Goal: Information Seeking & Learning: Learn about a topic

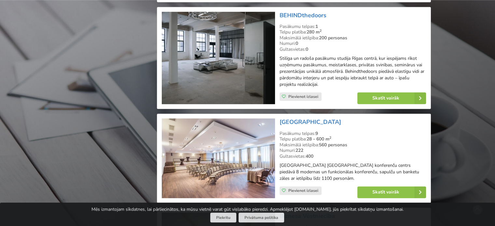
scroll to position [845, 0]
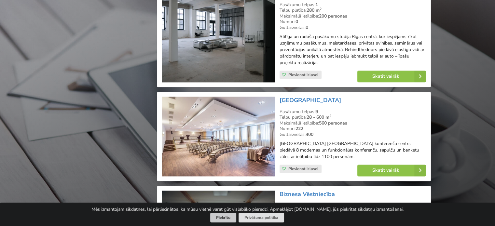
click at [226, 216] on button "Piekrītu" at bounding box center [223, 218] width 26 height 10
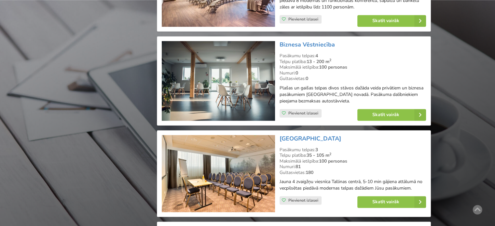
scroll to position [1003, 0]
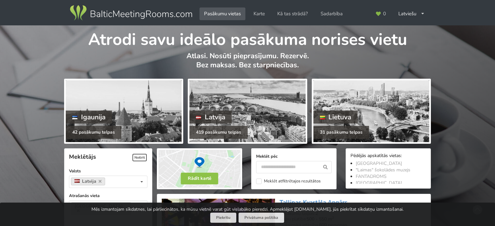
scroll to position [321, 0]
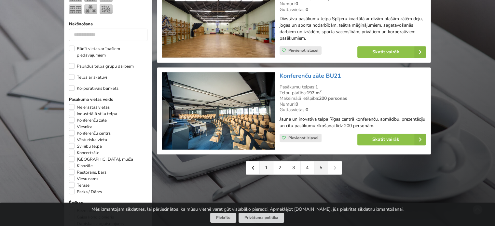
click at [267, 166] on link "1" at bounding box center [267, 168] width 14 height 13
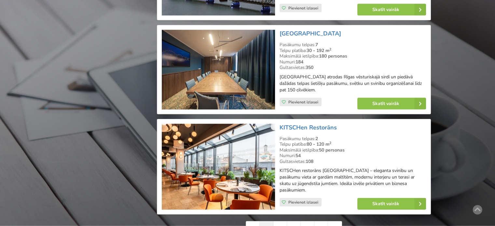
scroll to position [1408, 0]
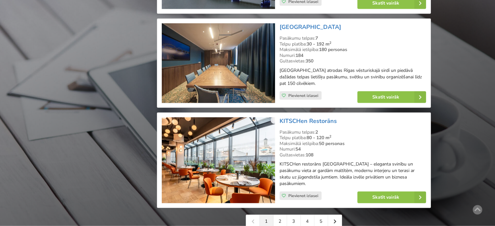
click at [272, 222] on link "1" at bounding box center [267, 221] width 14 height 13
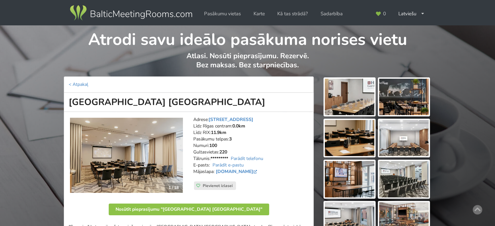
click at [410, 106] on img at bounding box center [403, 97] width 49 height 36
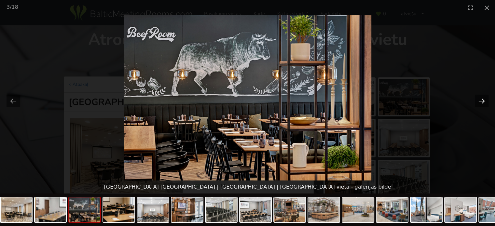
click at [478, 97] on button "Next slide" at bounding box center [482, 101] width 14 height 13
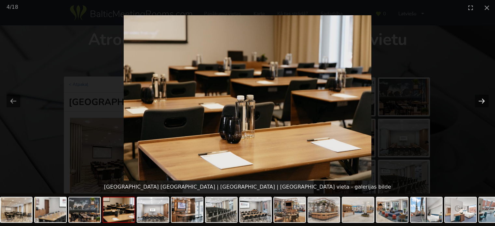
click at [478, 97] on button "Next slide" at bounding box center [482, 101] width 14 height 13
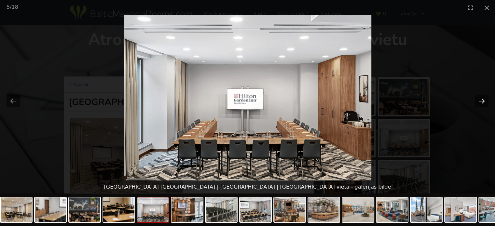
click at [478, 97] on button "Next slide" at bounding box center [482, 101] width 14 height 13
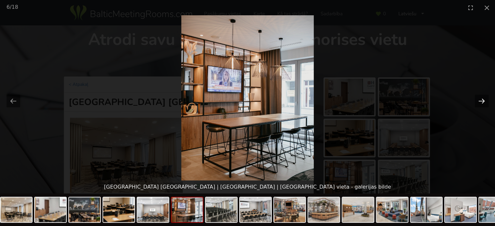
click at [478, 97] on button "Next slide" at bounding box center [482, 101] width 14 height 13
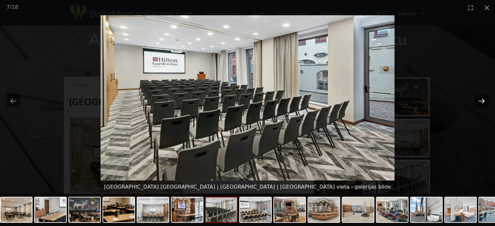
click at [478, 97] on button "Next slide" at bounding box center [482, 101] width 14 height 13
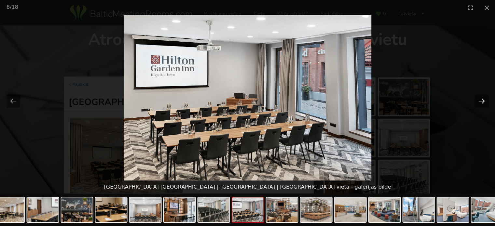
click at [478, 97] on button "Next slide" at bounding box center [482, 101] width 14 height 13
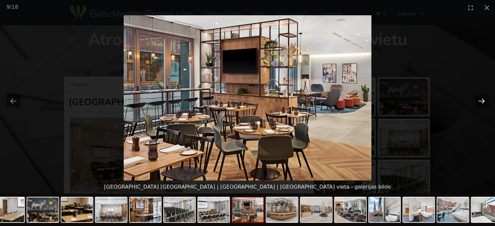
click at [478, 97] on button "Next slide" at bounding box center [482, 101] width 14 height 13
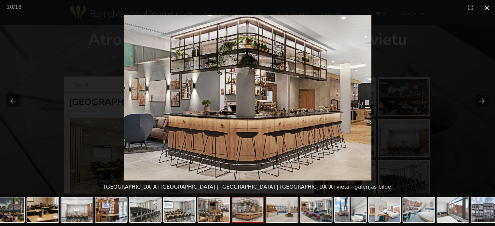
click at [487, 9] on button "Close gallery" at bounding box center [487, 7] width 16 height 15
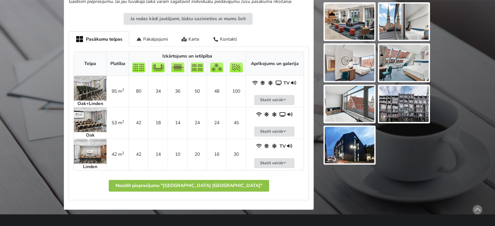
scroll to position [286, 0]
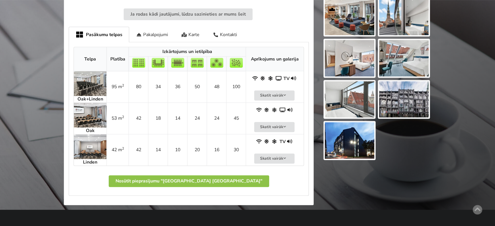
click at [95, 112] on img at bounding box center [90, 115] width 33 height 25
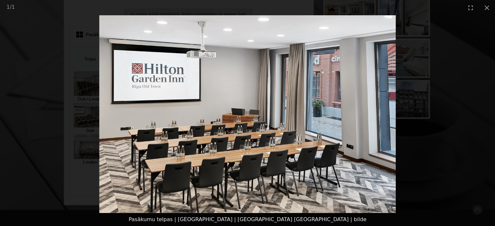
click at [395, 114] on img at bounding box center [247, 114] width 297 height 198
click at [381, 112] on img at bounding box center [247, 114] width 297 height 198
click at [386, 97] on img at bounding box center [247, 114] width 297 height 198
click at [487, 6] on button "Close gallery" at bounding box center [487, 7] width 16 height 15
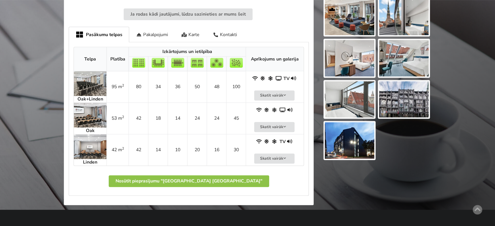
click at [95, 119] on img at bounding box center [90, 115] width 33 height 25
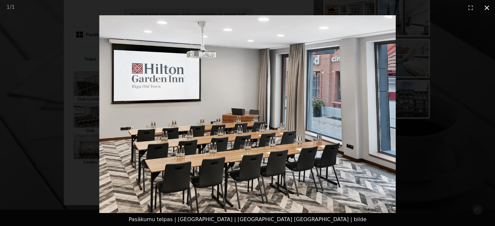
click at [484, 10] on button "Close gallery" at bounding box center [487, 7] width 16 height 15
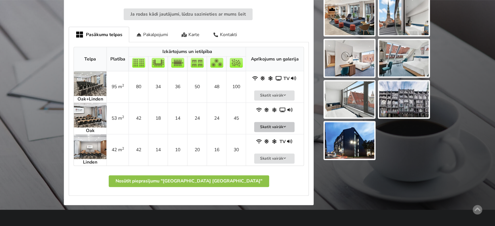
click at [268, 130] on button "Skatīt vairāk" at bounding box center [274, 127] width 40 height 10
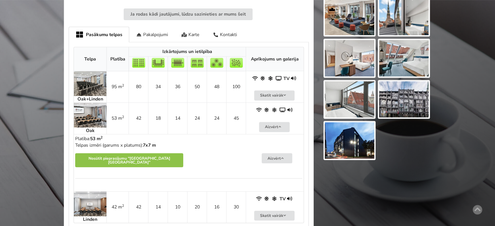
click at [89, 112] on img at bounding box center [90, 115] width 33 height 25
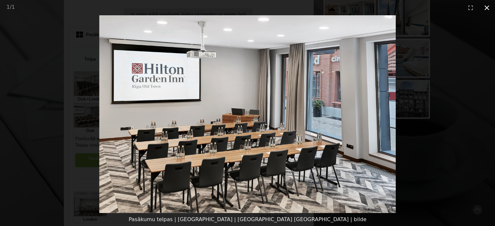
click at [486, 7] on button "Close gallery" at bounding box center [487, 7] width 16 height 15
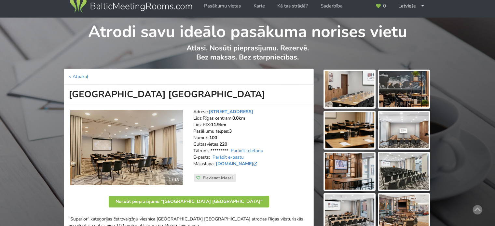
scroll to position [10, 0]
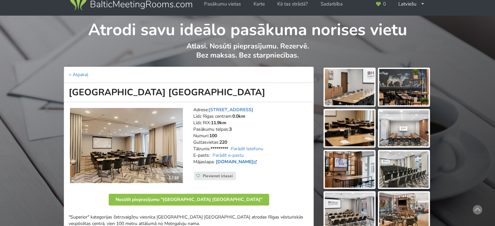
click at [227, 161] on link "www.hilton.com" at bounding box center [237, 162] width 43 height 6
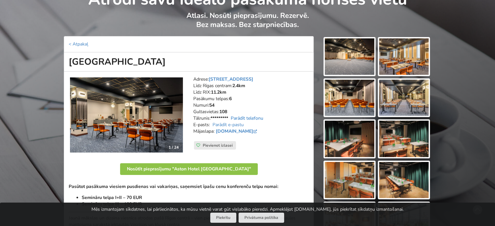
scroll to position [40, 0]
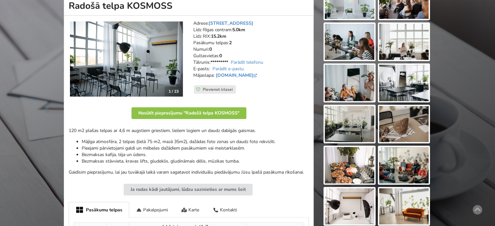
drag, startPoint x: 0, startPoint y: 0, endPoint x: 491, endPoint y: 59, distance: 494.6
click at [491, 59] on html "Pasākumu vietas Karte Kā tas strādā? Sadarbība Latviešu English Русский Pēdējās…" at bounding box center [247, 17] width 495 height 226
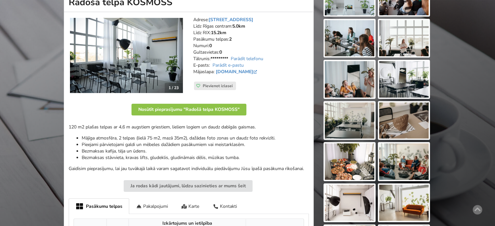
click at [131, 48] on img at bounding box center [126, 56] width 113 height 76
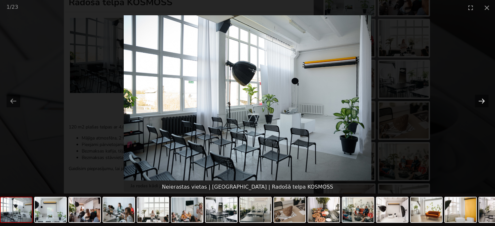
click at [485, 103] on button "Next slide" at bounding box center [482, 101] width 14 height 13
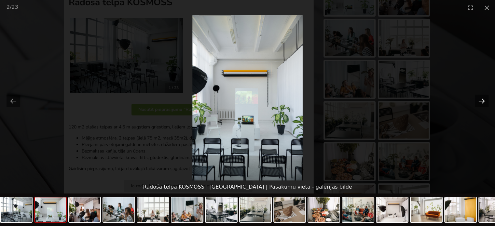
click at [485, 103] on button "Next slide" at bounding box center [482, 101] width 14 height 13
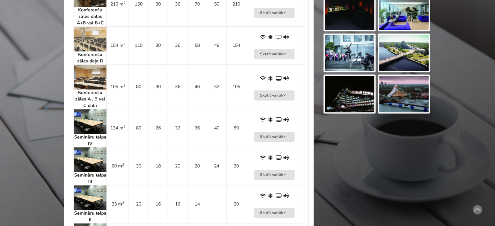
scroll to position [590, 0]
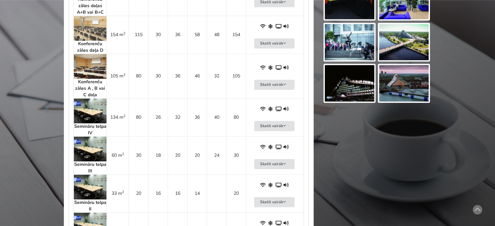
click at [99, 150] on img at bounding box center [90, 149] width 33 height 25
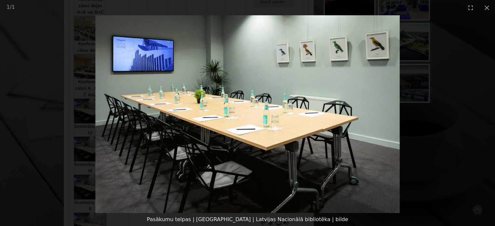
click at [387, 123] on img at bounding box center [247, 114] width 304 height 198
click at [490, 9] on button "Close gallery" at bounding box center [487, 7] width 16 height 15
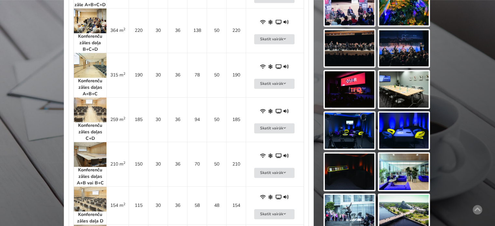
scroll to position [380, 0]
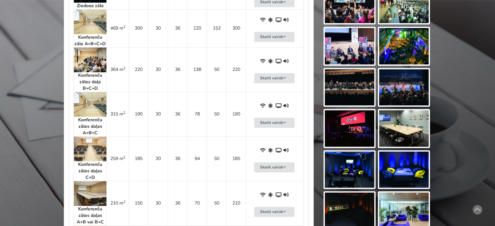
drag, startPoint x: 492, startPoint y: 86, endPoint x: 499, endPoint y: 7, distance: 80.1
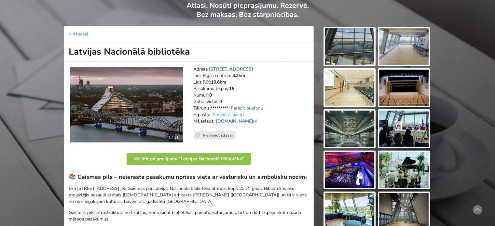
scroll to position [0, 0]
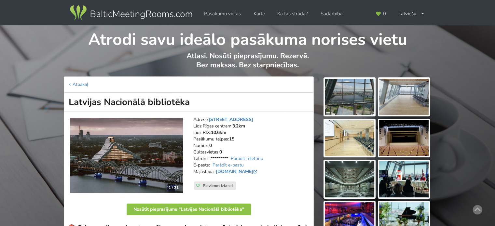
click at [99, 10] on img at bounding box center [131, 13] width 125 height 18
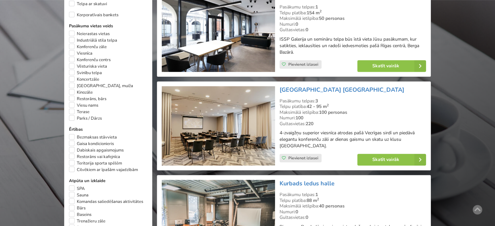
scroll to position [397, 0]
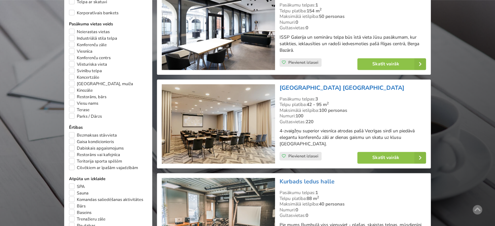
click at [332, 92] on link "[GEOGRAPHIC_DATA] [GEOGRAPHIC_DATA]" at bounding box center [342, 88] width 125 height 8
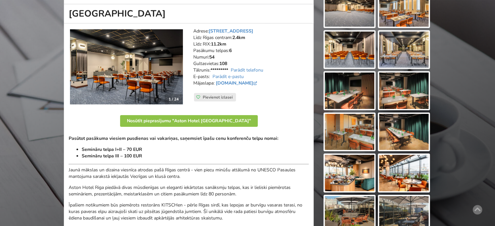
scroll to position [106, 0]
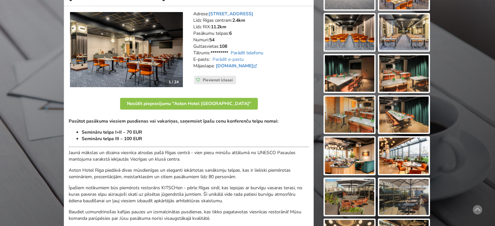
click at [242, 52] on link "Parādīt telefonu" at bounding box center [247, 53] width 33 height 6
click at [172, 49] on img at bounding box center [126, 50] width 113 height 76
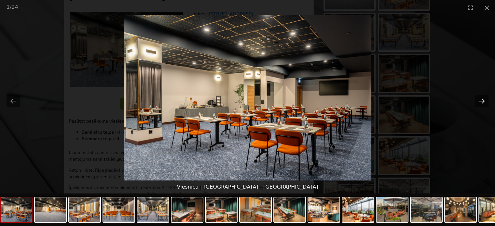
click at [485, 95] on button "Next slide" at bounding box center [482, 101] width 14 height 13
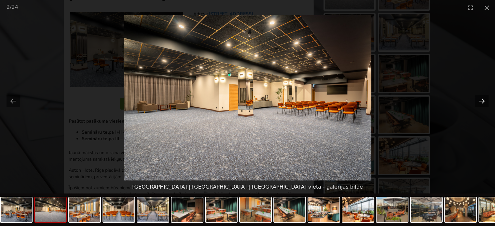
click at [485, 95] on button "Next slide" at bounding box center [482, 101] width 14 height 13
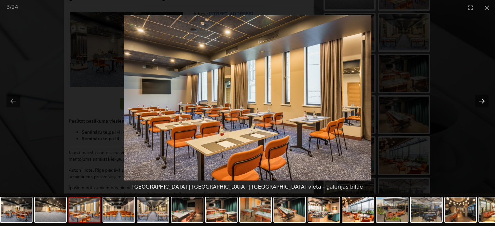
click at [485, 95] on button "Next slide" at bounding box center [482, 101] width 14 height 13
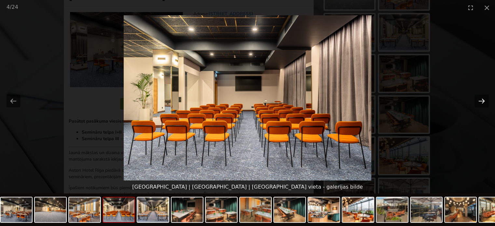
click at [485, 95] on button "Next slide" at bounding box center [482, 101] width 14 height 13
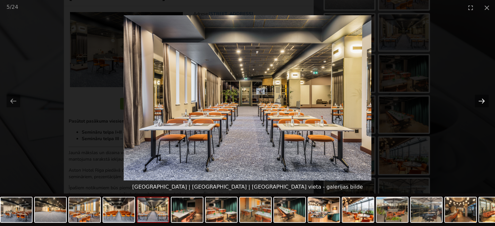
click at [485, 95] on button "Next slide" at bounding box center [482, 101] width 14 height 13
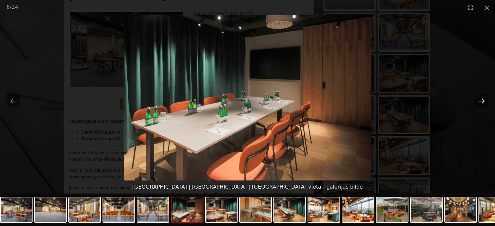
click at [481, 104] on button "Next slide" at bounding box center [482, 101] width 14 height 13
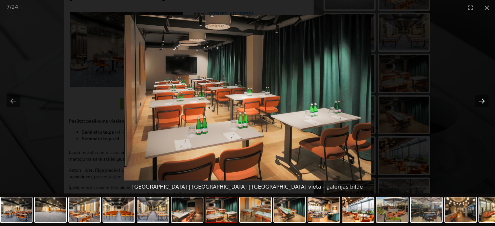
click at [481, 104] on button "Next slide" at bounding box center [482, 101] width 14 height 13
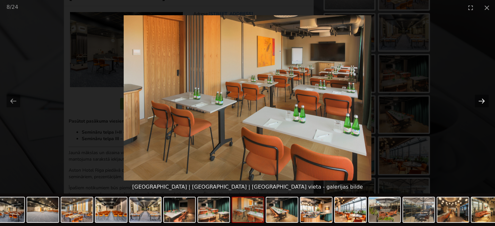
click at [481, 104] on button "Next slide" at bounding box center [482, 101] width 14 height 13
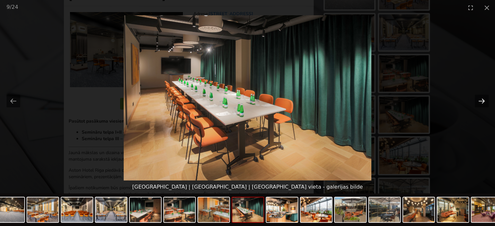
click at [481, 104] on button "Next slide" at bounding box center [482, 101] width 14 height 13
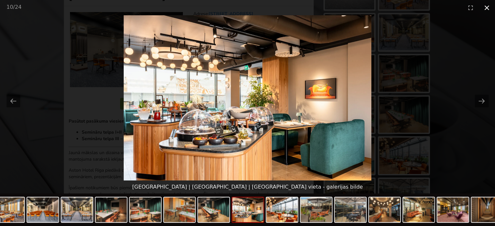
click at [485, 9] on button "Close gallery" at bounding box center [487, 7] width 16 height 15
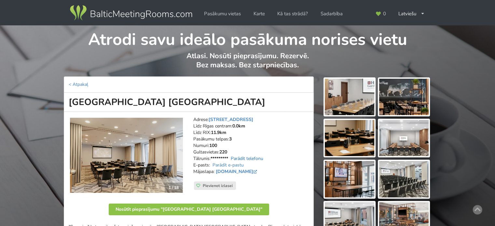
click at [240, 160] on link "Parādīt telefonu" at bounding box center [247, 159] width 33 height 6
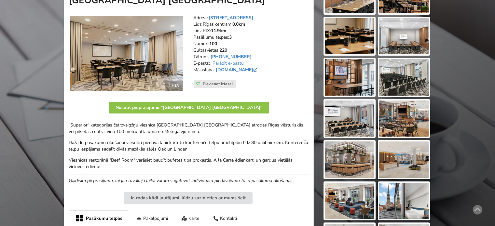
scroll to position [98, 0]
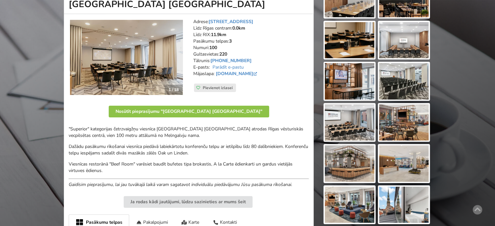
click at [218, 148] on p "Dažādu pasākumu rīkošanai viesnīca piedāvā labiekārtotu konferenču telpu ar iet…" at bounding box center [189, 150] width 240 height 13
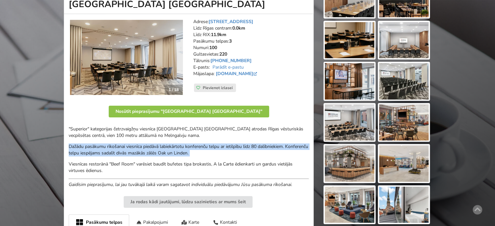
click at [218, 148] on p "Dažādu pasākumu rīkošanai viesnīca piedāvā labiekārtotu konferenču telpu ar iet…" at bounding box center [189, 150] width 240 height 13
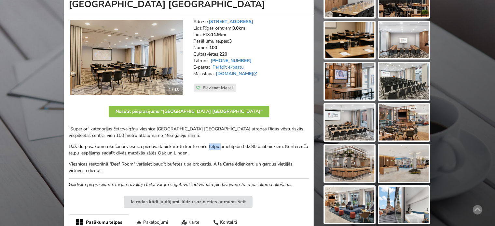
click at [218, 148] on p "Dažādu pasākumu rīkošanai viesnīca piedāvā labiekārtotu konferenču telpu ar iet…" at bounding box center [189, 150] width 240 height 13
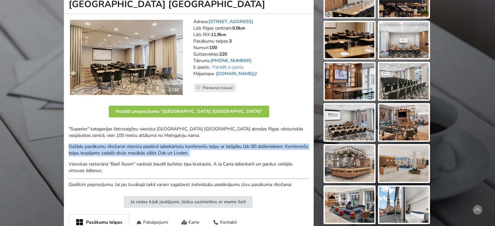
click at [218, 148] on p "Dažādu pasākumu rīkošanai viesnīca piedāvā labiekārtotu konferenču telpu ar iet…" at bounding box center [189, 150] width 240 height 13
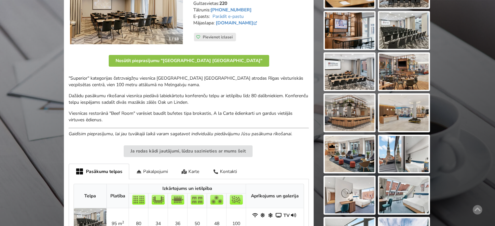
scroll to position [184, 0]
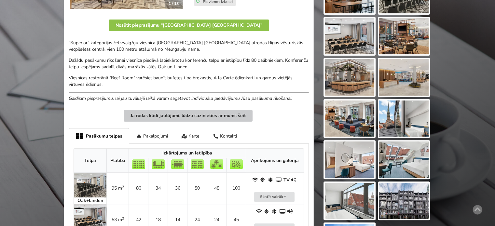
click at [192, 118] on button "Ja rodas kādi jautājumi, lūdzu sazinieties ar mums šeit" at bounding box center [188, 116] width 129 height 12
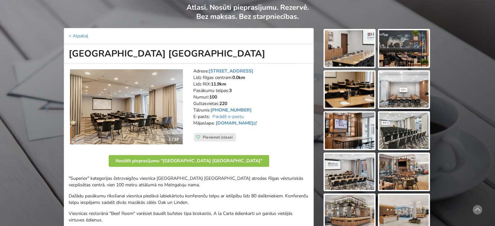
scroll to position [49, 0]
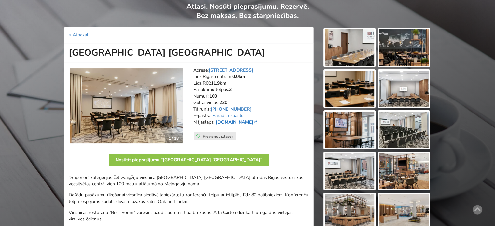
click at [229, 121] on link "www.hilton.com" at bounding box center [237, 122] width 43 height 6
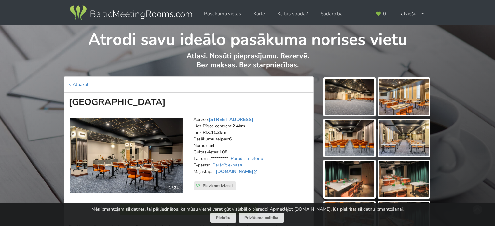
scroll to position [40, 0]
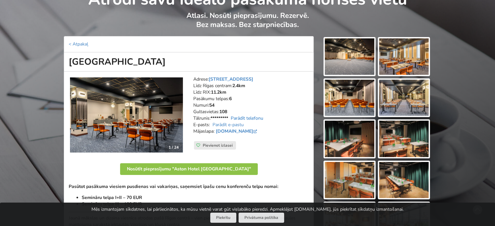
click at [249, 118] on link "Parādīt telefonu" at bounding box center [247, 118] width 33 height 6
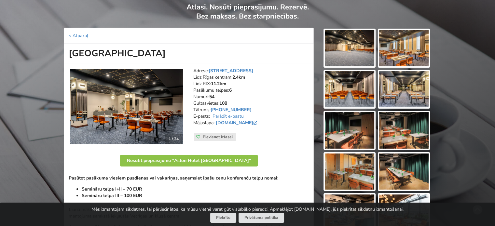
scroll to position [66, 0]
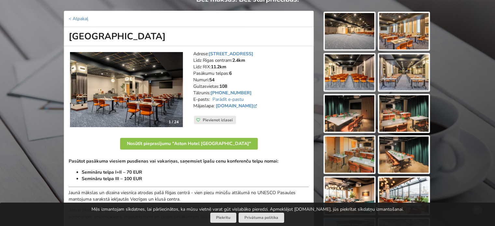
click at [409, 33] on img at bounding box center [403, 31] width 49 height 36
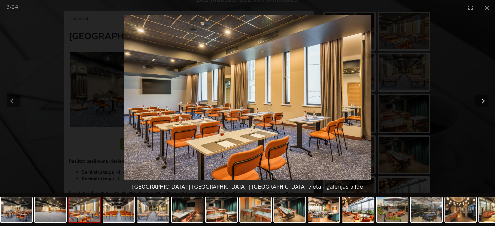
click at [478, 104] on button "Next slide" at bounding box center [482, 101] width 14 height 13
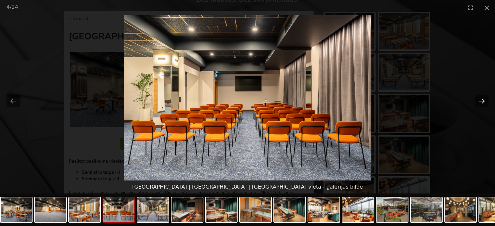
click at [478, 104] on button "Next slide" at bounding box center [482, 101] width 14 height 13
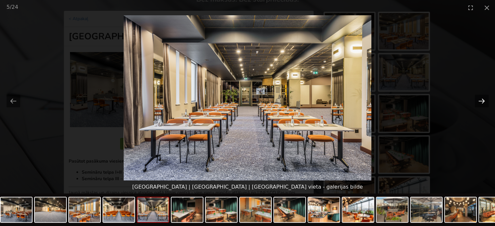
click at [478, 104] on button "Next slide" at bounding box center [482, 101] width 14 height 13
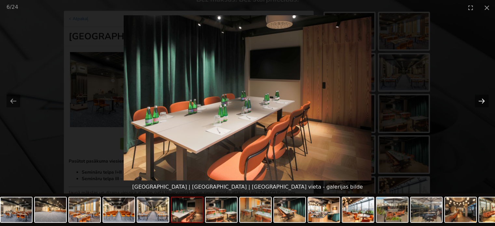
click at [478, 104] on button "Next slide" at bounding box center [482, 101] width 14 height 13
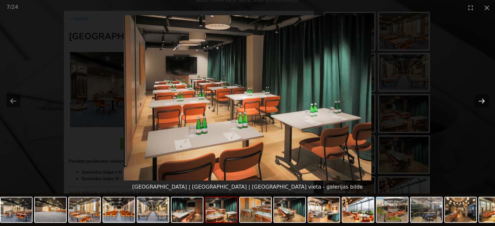
click at [478, 104] on button "Next slide" at bounding box center [482, 101] width 14 height 13
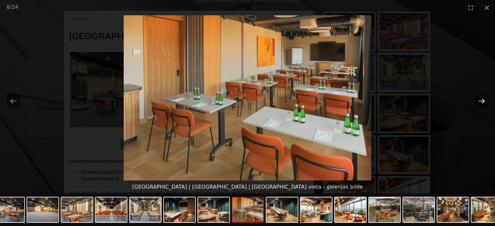
click at [478, 104] on button "Next slide" at bounding box center [482, 101] width 14 height 13
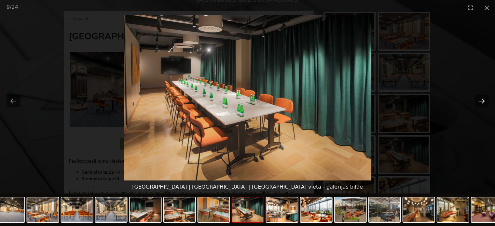
click at [478, 104] on button "Next slide" at bounding box center [482, 101] width 14 height 13
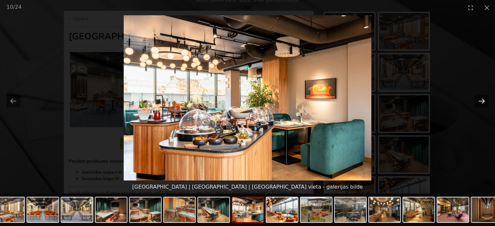
click at [478, 104] on button "Next slide" at bounding box center [482, 101] width 14 height 13
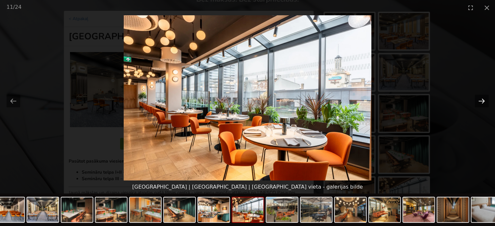
click at [478, 104] on button "Next slide" at bounding box center [482, 101] width 14 height 13
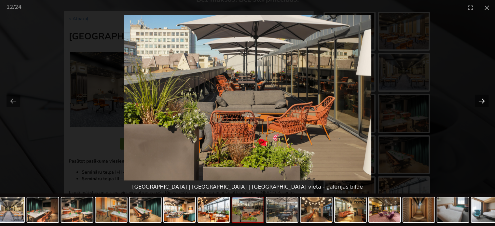
click at [478, 104] on button "Next slide" at bounding box center [482, 101] width 14 height 13
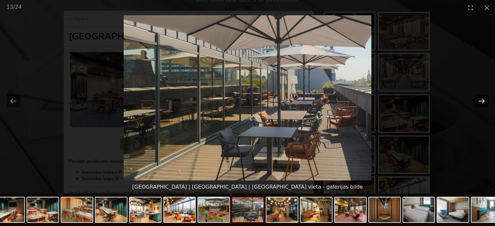
click at [478, 104] on button "Next slide" at bounding box center [482, 101] width 14 height 13
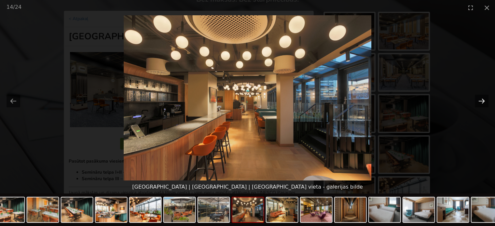
click at [478, 104] on button "Next slide" at bounding box center [482, 101] width 14 height 13
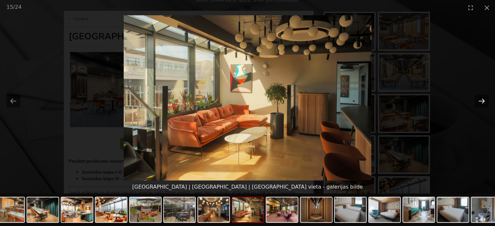
click at [478, 104] on button "Next slide" at bounding box center [482, 101] width 14 height 13
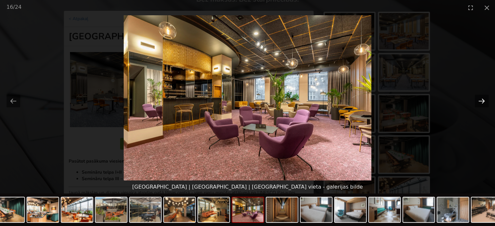
click at [478, 104] on button "Next slide" at bounding box center [482, 101] width 14 height 13
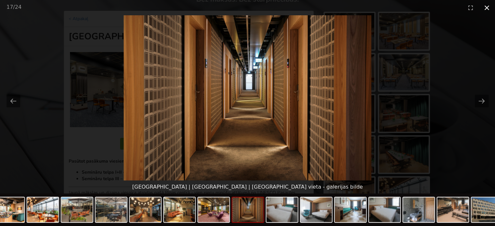
click at [486, 11] on button "Close gallery" at bounding box center [487, 7] width 16 height 15
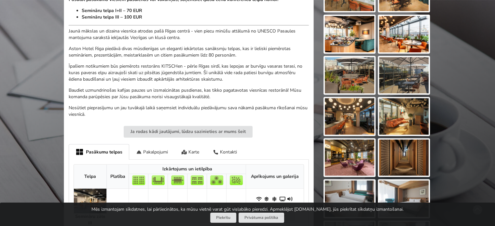
scroll to position [266, 0]
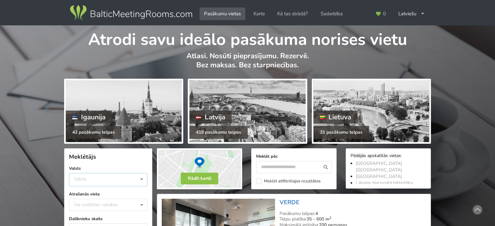
click at [100, 179] on div "Valsts Igaunija [GEOGRAPHIC_DATA] Lietuva" at bounding box center [108, 179] width 78 height 13
click at [91, 204] on div "Latvija" at bounding box center [108, 204] width 78 height 12
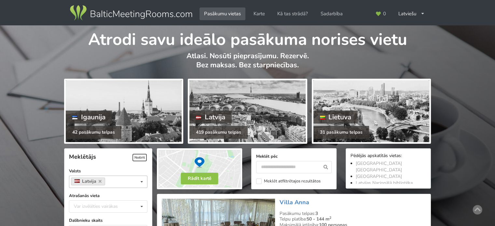
scroll to position [146, 0]
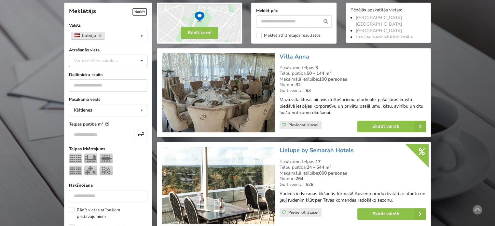
click at [95, 62] on div "Var izvēlēties vairākas" at bounding box center [102, 60] width 60 height 7
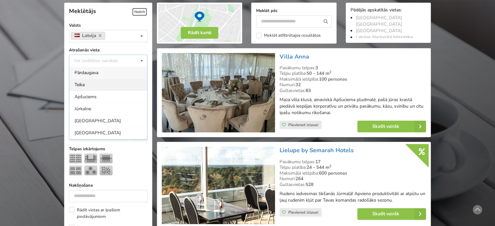
click at [80, 84] on div "Teika" at bounding box center [108, 85] width 78 height 12
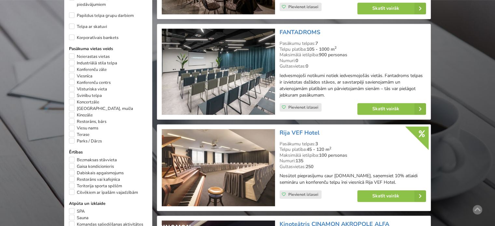
scroll to position [356, 0]
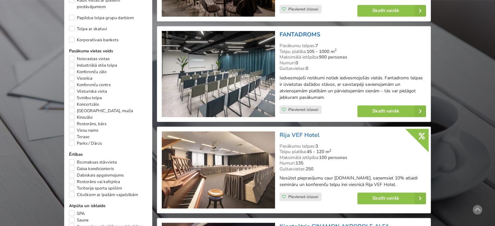
click at [295, 35] on link "FANTADROMS" at bounding box center [300, 35] width 41 height 8
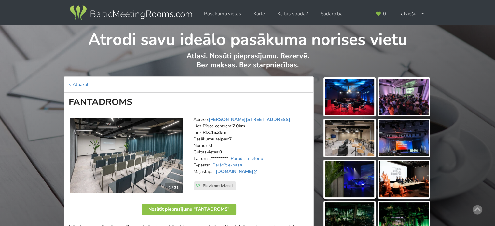
click at [162, 157] on img at bounding box center [126, 156] width 113 height 76
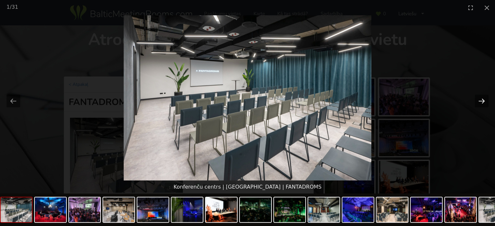
click at [481, 100] on button "Next slide" at bounding box center [482, 101] width 14 height 13
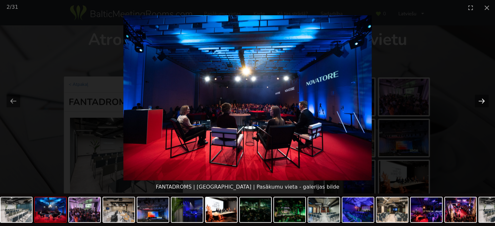
click at [481, 100] on button "Next slide" at bounding box center [482, 101] width 14 height 13
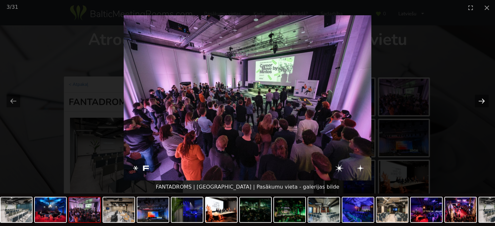
click at [481, 100] on button "Next slide" at bounding box center [482, 101] width 14 height 13
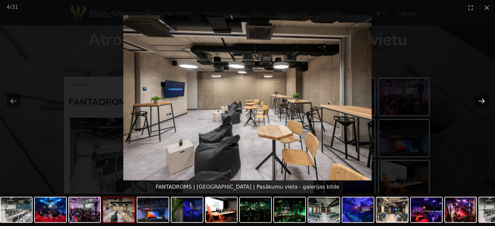
click at [481, 100] on button "Next slide" at bounding box center [482, 101] width 14 height 13
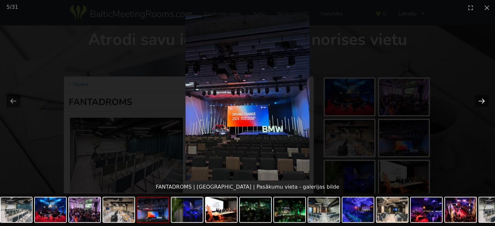
click at [481, 100] on button "Next slide" at bounding box center [482, 101] width 14 height 13
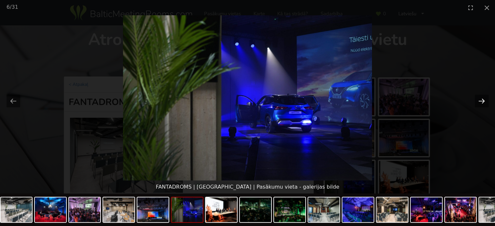
click at [481, 100] on button "Next slide" at bounding box center [482, 101] width 14 height 13
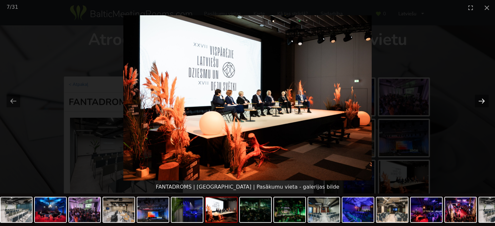
click at [481, 100] on button "Next slide" at bounding box center [482, 101] width 14 height 13
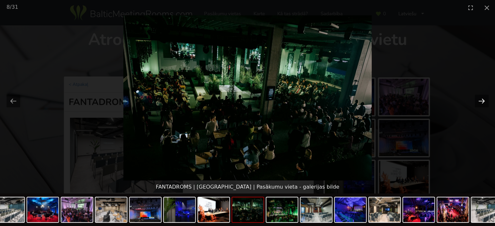
click at [481, 100] on button "Next slide" at bounding box center [482, 101] width 14 height 13
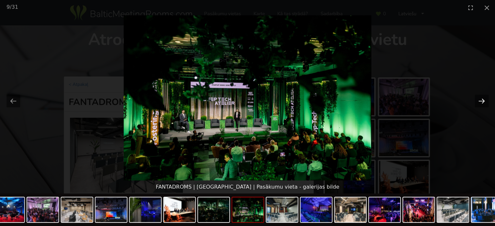
click at [481, 100] on button "Next slide" at bounding box center [482, 101] width 14 height 13
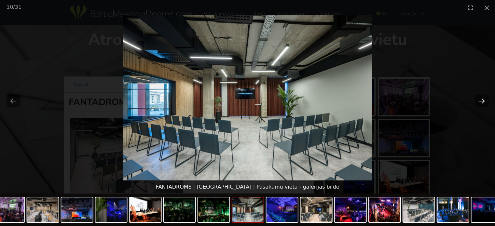
click at [481, 100] on button "Next slide" at bounding box center [482, 101] width 14 height 13
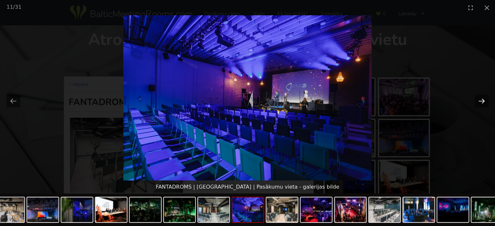
click at [481, 100] on button "Next slide" at bounding box center [482, 101] width 14 height 13
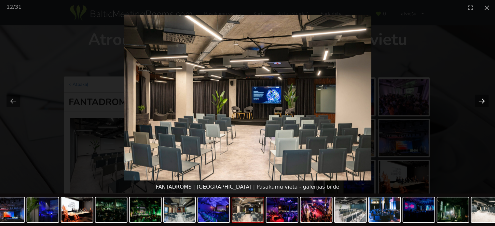
click at [481, 100] on button "Next slide" at bounding box center [482, 101] width 14 height 13
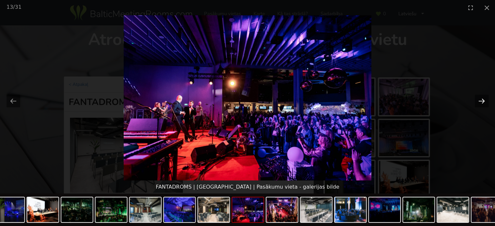
click at [481, 100] on button "Next slide" at bounding box center [482, 101] width 14 height 13
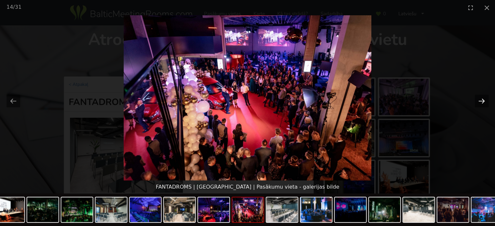
click at [481, 100] on button "Next slide" at bounding box center [482, 101] width 14 height 13
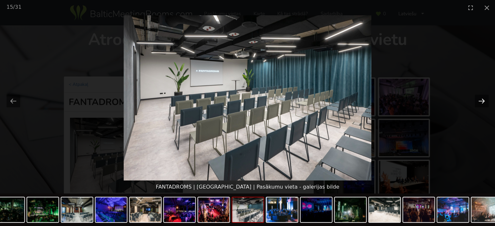
click at [481, 100] on button "Next slide" at bounding box center [482, 101] width 14 height 13
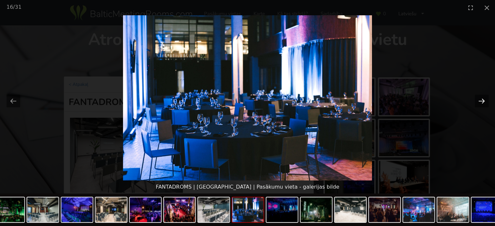
click at [481, 100] on button "Next slide" at bounding box center [482, 101] width 14 height 13
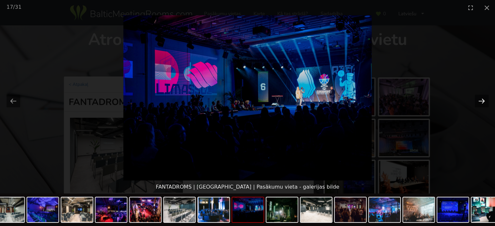
click at [481, 100] on button "Next slide" at bounding box center [482, 101] width 14 height 13
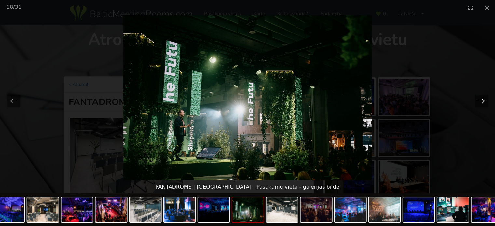
click at [481, 100] on button "Next slide" at bounding box center [482, 101] width 14 height 13
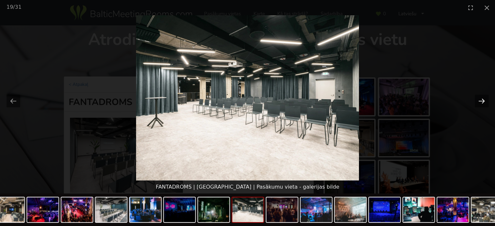
click at [481, 100] on button "Next slide" at bounding box center [482, 101] width 14 height 13
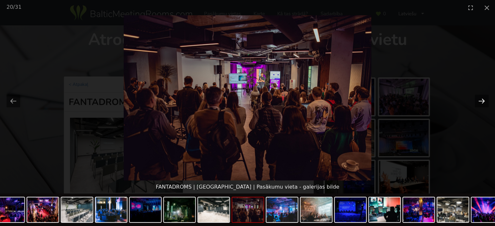
click at [481, 100] on button "Next slide" at bounding box center [482, 101] width 14 height 13
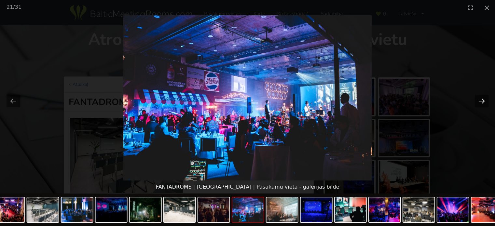
click at [481, 100] on button "Next slide" at bounding box center [482, 101] width 14 height 13
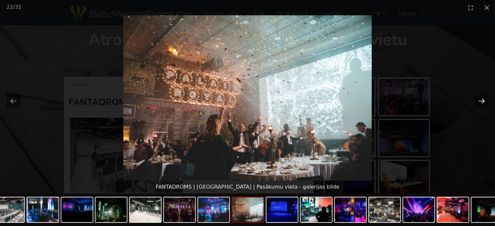
click at [481, 100] on button "Next slide" at bounding box center [482, 101] width 14 height 13
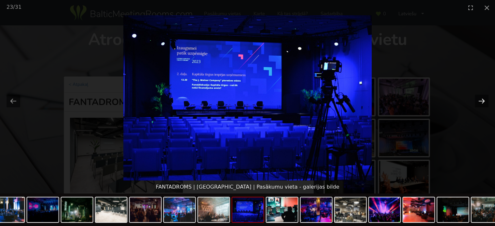
click at [482, 105] on button "Next slide" at bounding box center [482, 101] width 14 height 13
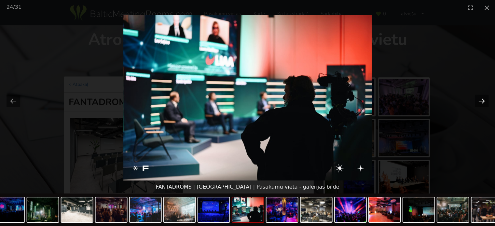
click at [482, 105] on button "Next slide" at bounding box center [482, 101] width 14 height 13
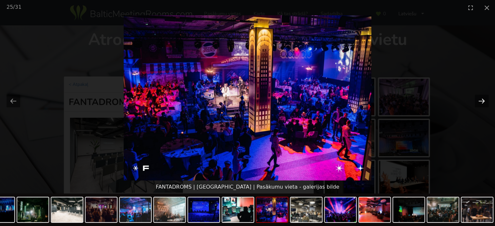
click at [482, 105] on button "Next slide" at bounding box center [482, 101] width 14 height 13
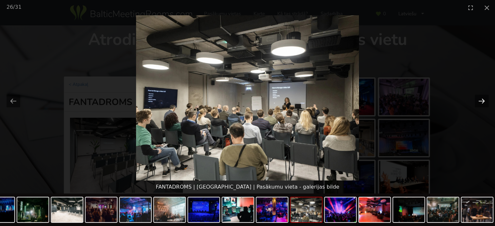
click at [482, 105] on button "Next slide" at bounding box center [482, 101] width 14 height 13
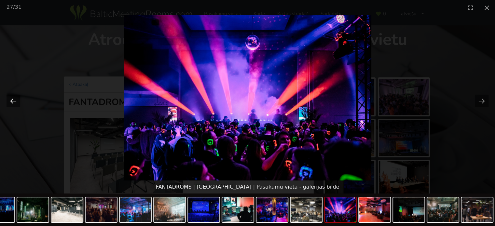
click at [10, 103] on button "Previous slide" at bounding box center [14, 101] width 14 height 13
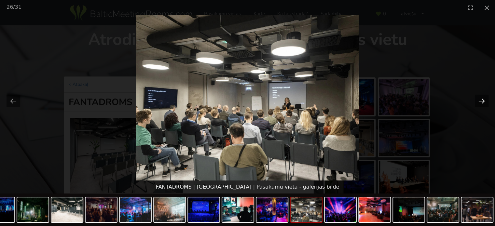
click at [483, 99] on button "Next slide" at bounding box center [482, 101] width 14 height 13
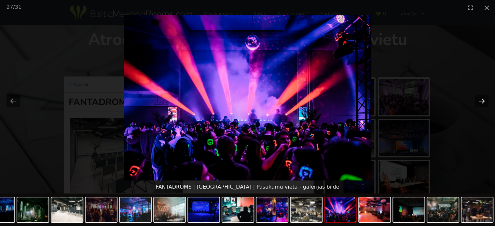
click at [483, 99] on button "Next slide" at bounding box center [482, 101] width 14 height 13
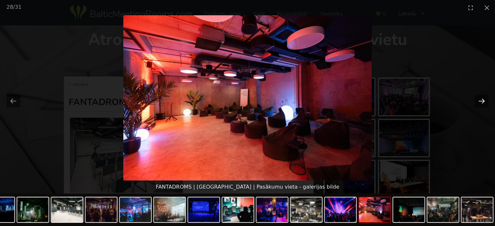
click at [483, 99] on button "Next slide" at bounding box center [482, 101] width 14 height 13
